Goal: Find specific page/section: Find specific page/section

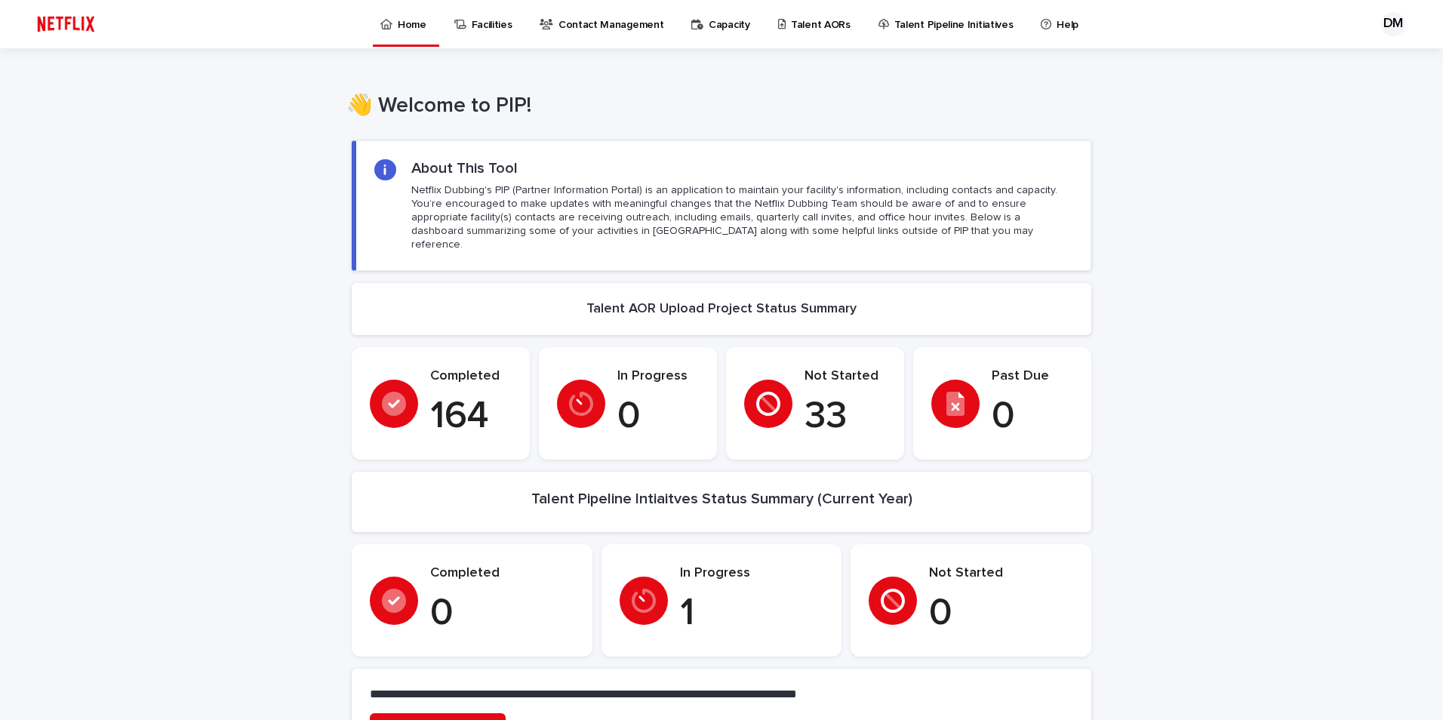
click at [794, 22] on p "Talent AORs" at bounding box center [821, 16] width 60 height 32
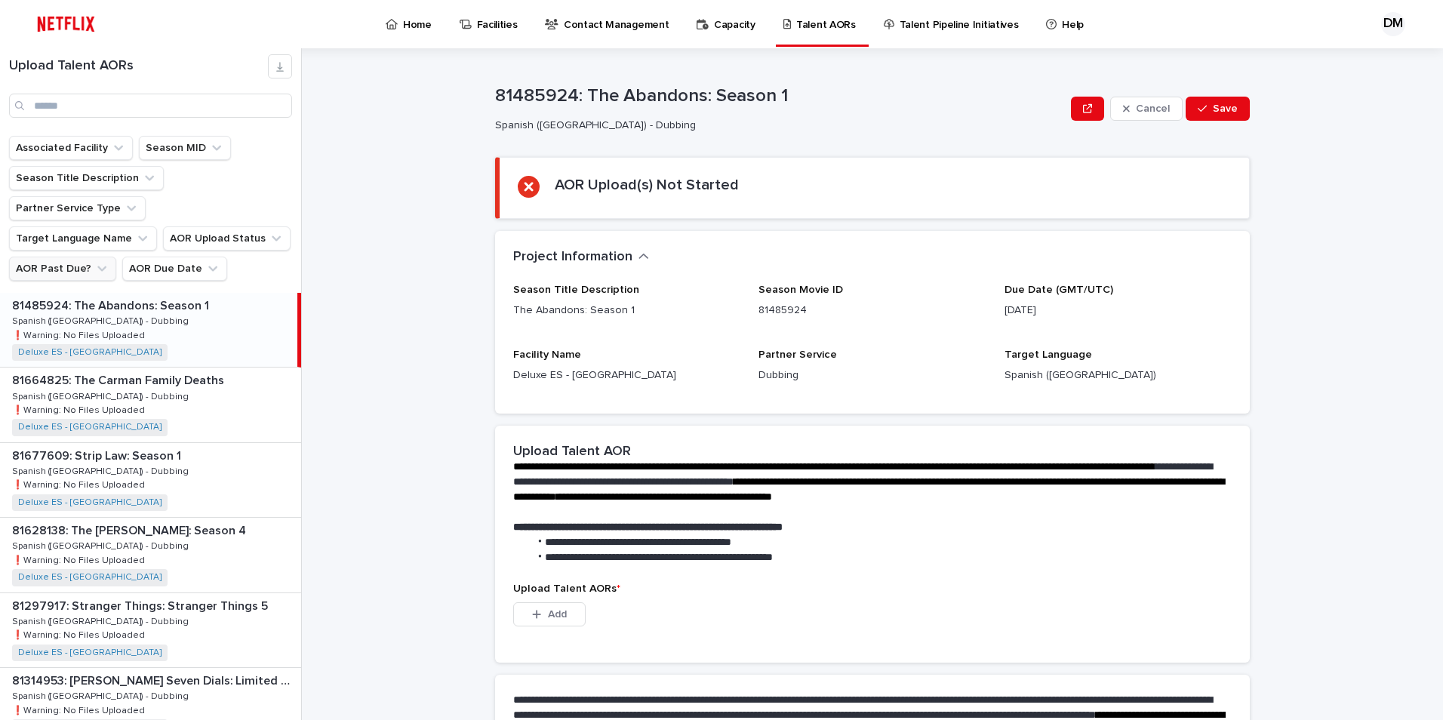
click at [75, 257] on button "AOR Past Due?" at bounding box center [62, 269] width 107 height 24
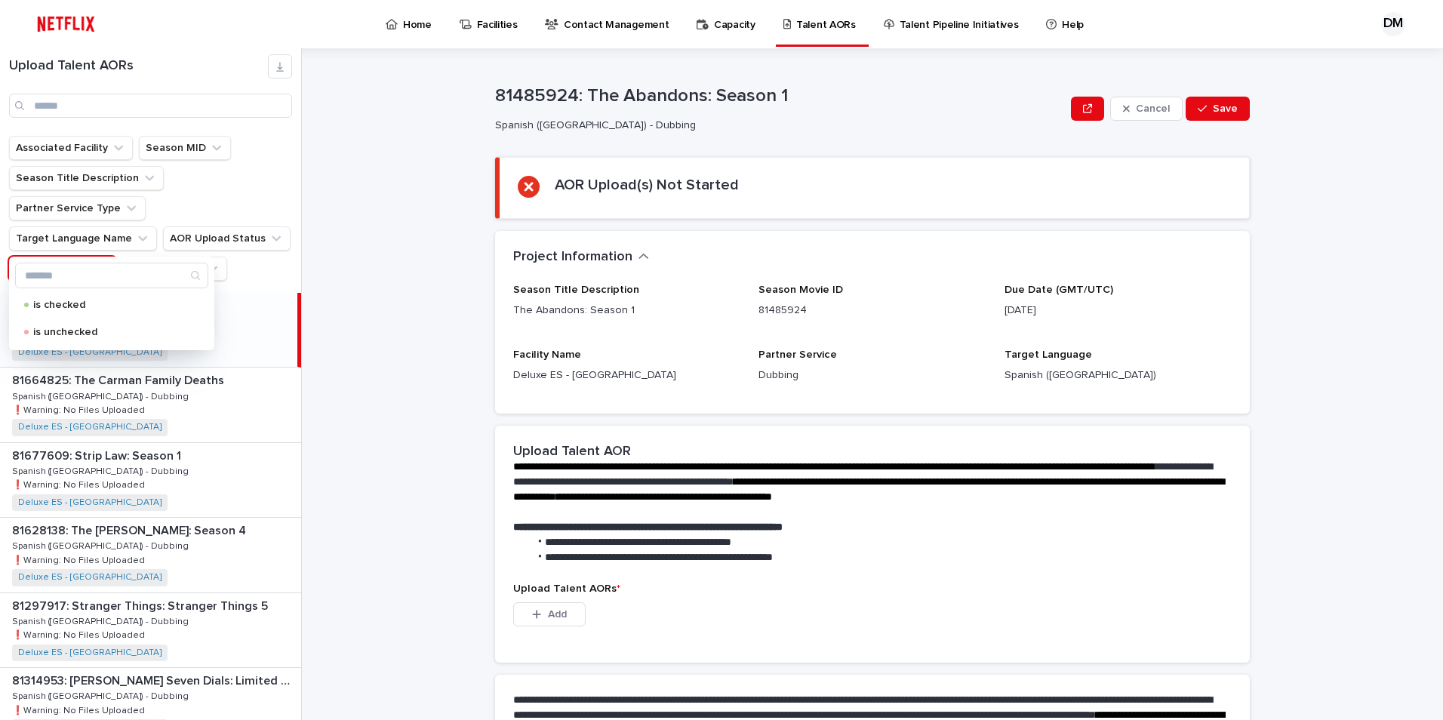
click at [75, 257] on button "AOR Past Due?" at bounding box center [62, 269] width 107 height 24
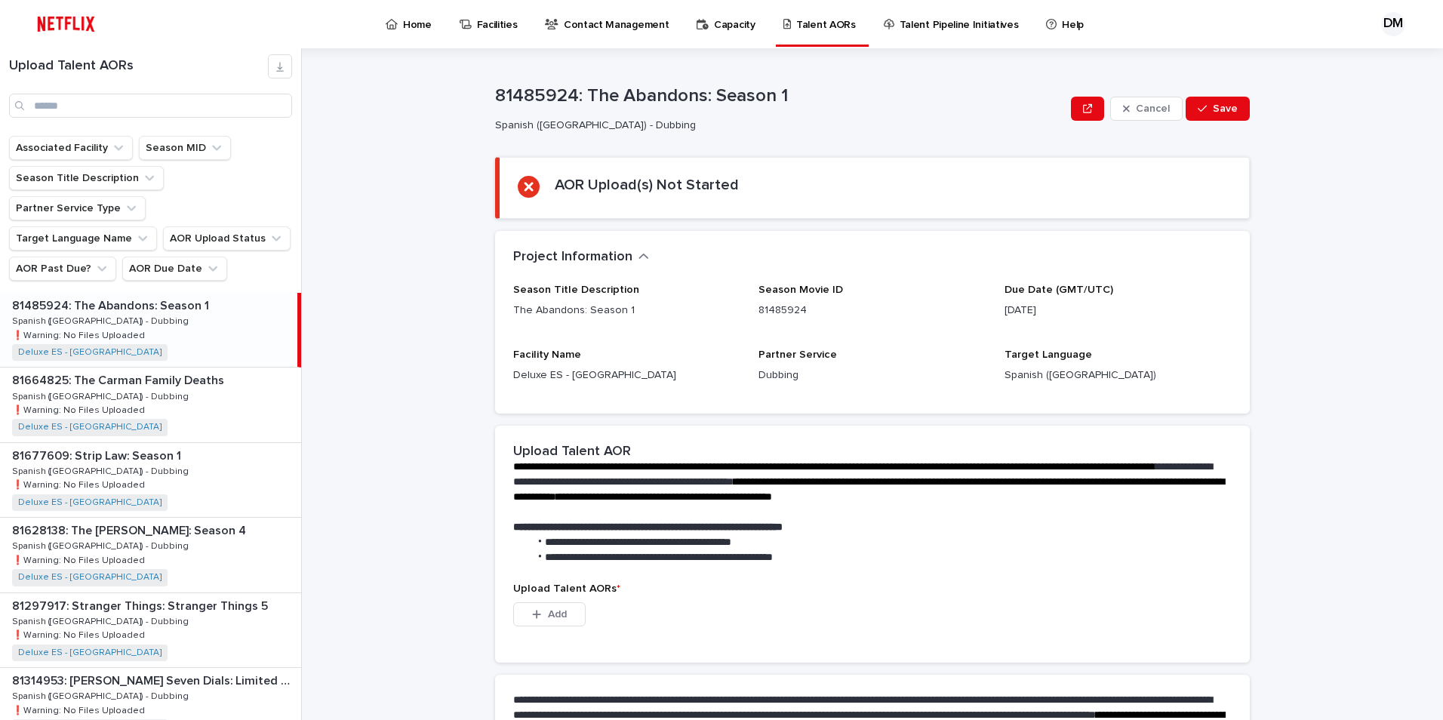
click at [76, 313] on p "Spanish ([GEOGRAPHIC_DATA]) - Dubbing" at bounding box center [102, 320] width 180 height 14
drag, startPoint x: 701, startPoint y: 96, endPoint x: 615, endPoint y: 95, distance: 86.0
click at [615, 95] on p "81485924: The Abandons: Season 1" at bounding box center [780, 96] width 570 height 22
copy p "Abandons:"
